Goal: Find specific page/section: Find specific page/section

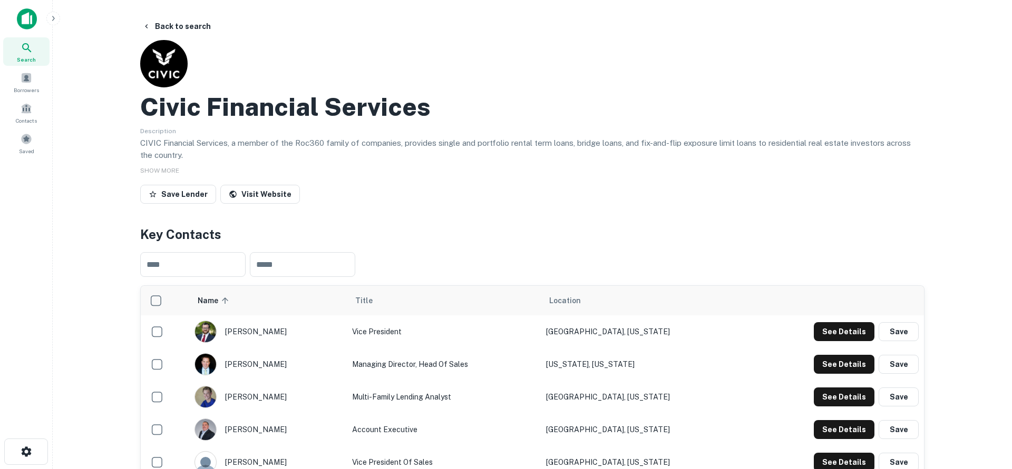
click at [32, 53] on icon at bounding box center [27, 48] width 13 height 13
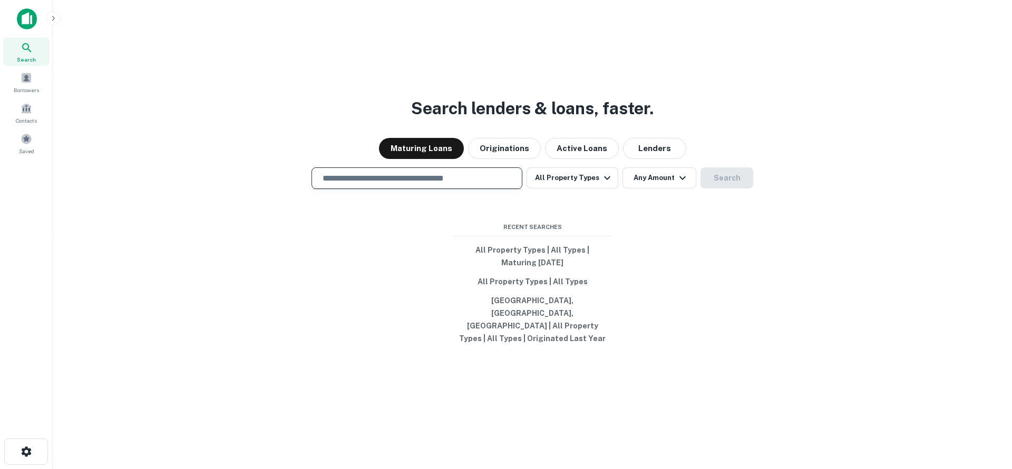
click at [383, 184] on input "text" at bounding box center [416, 178] width 201 height 12
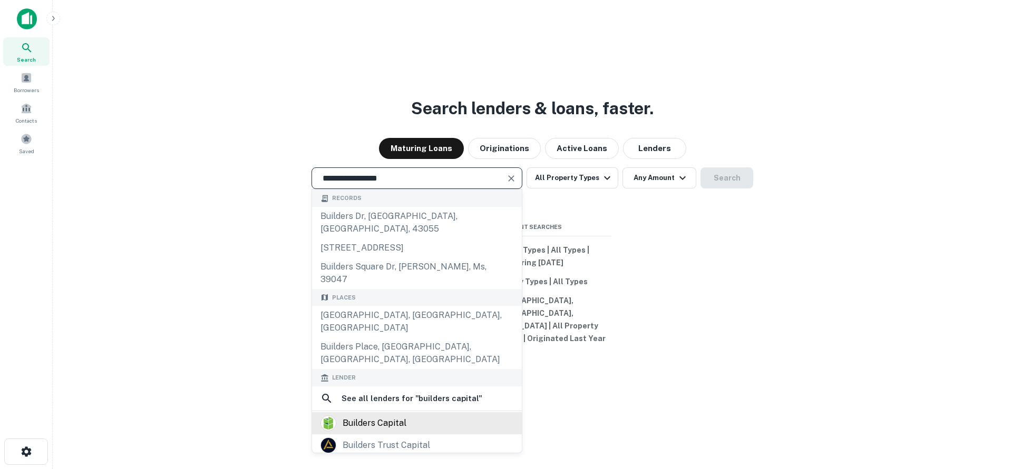
type input "**********"
click at [412, 416] on div "builders capital" at bounding box center [416, 424] width 193 height 16
